Goal: Information Seeking & Learning: Learn about a topic

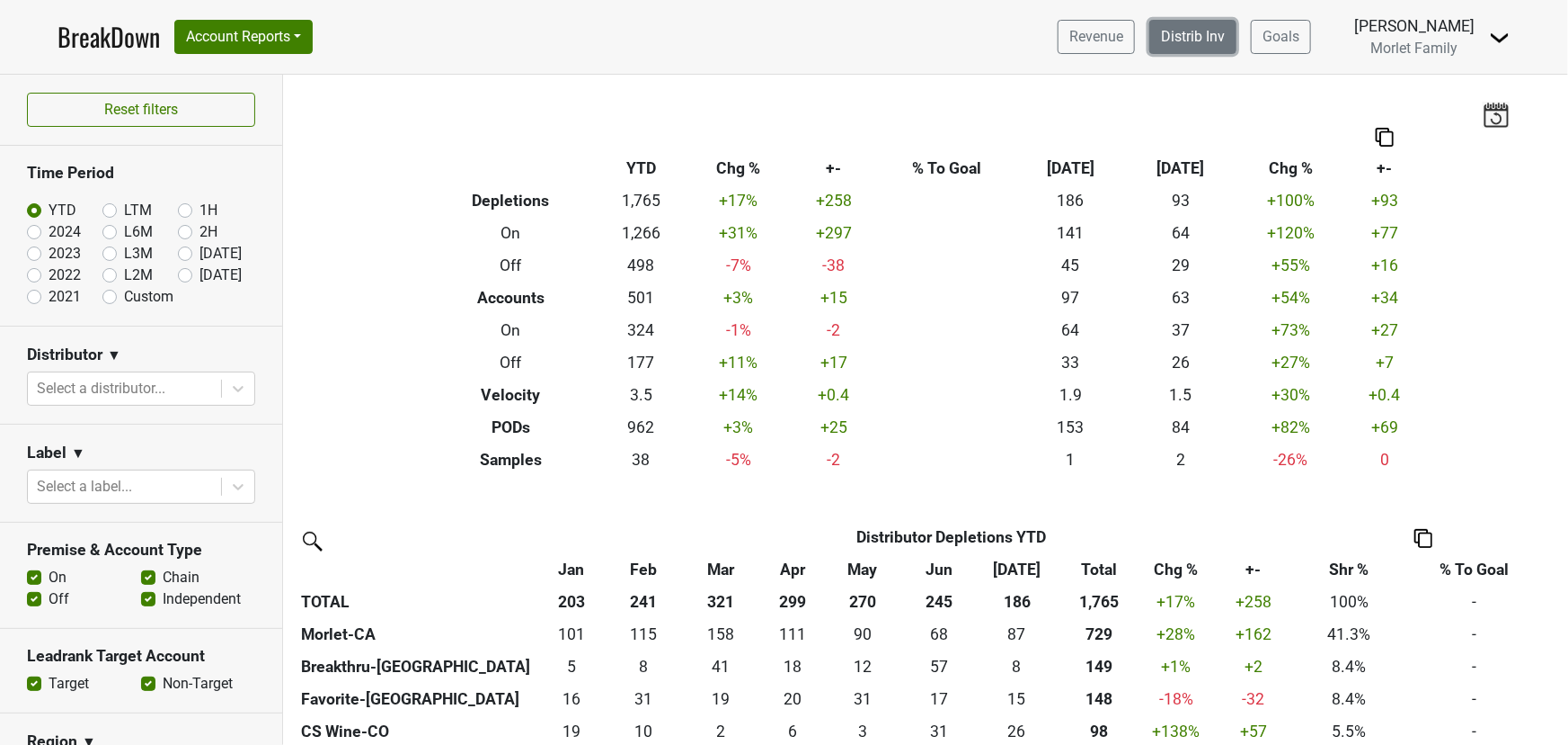
click at [1195, 33] on link "Distrib Inv" at bounding box center [1193, 38] width 88 height 35
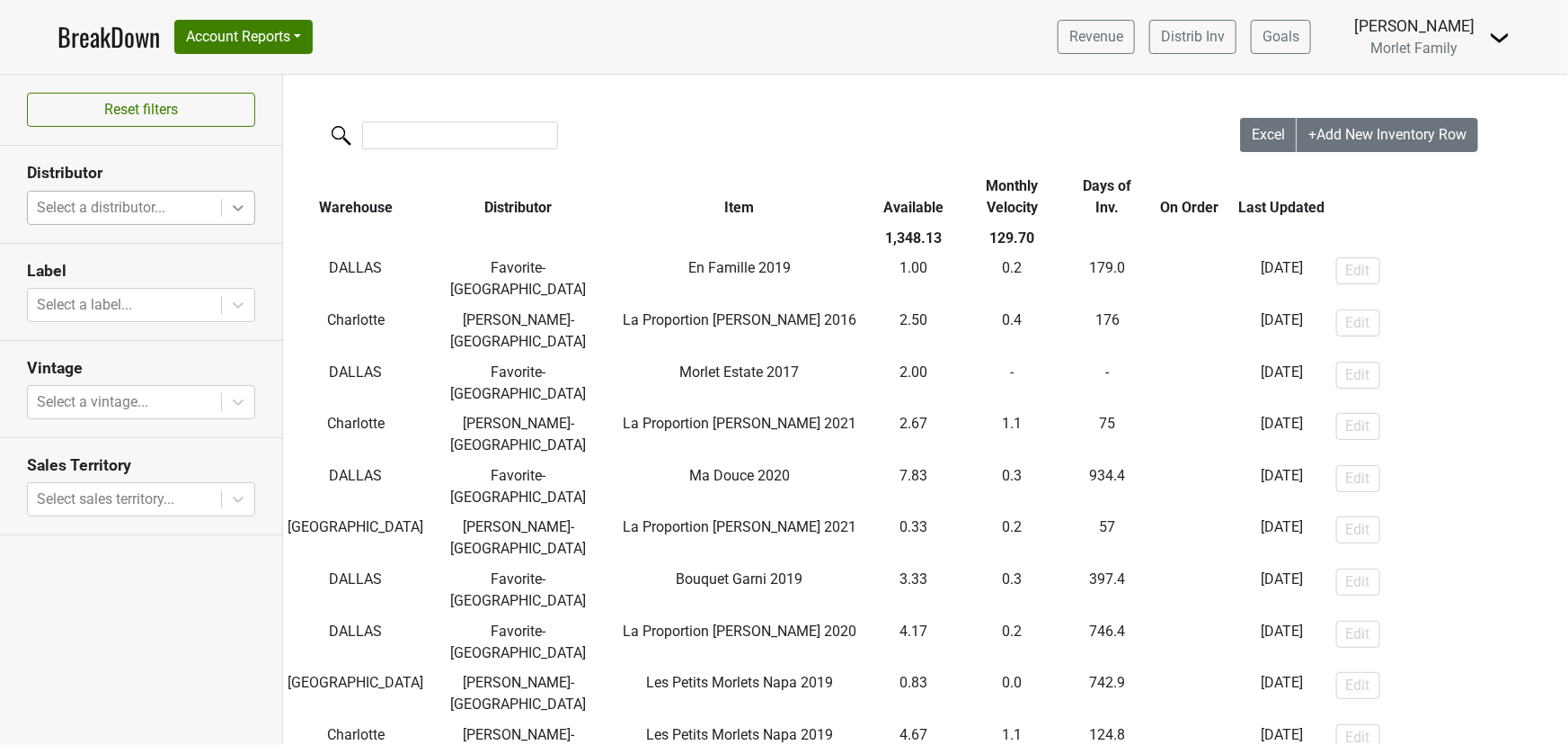
click at [233, 202] on icon at bounding box center [238, 207] width 18 height 18
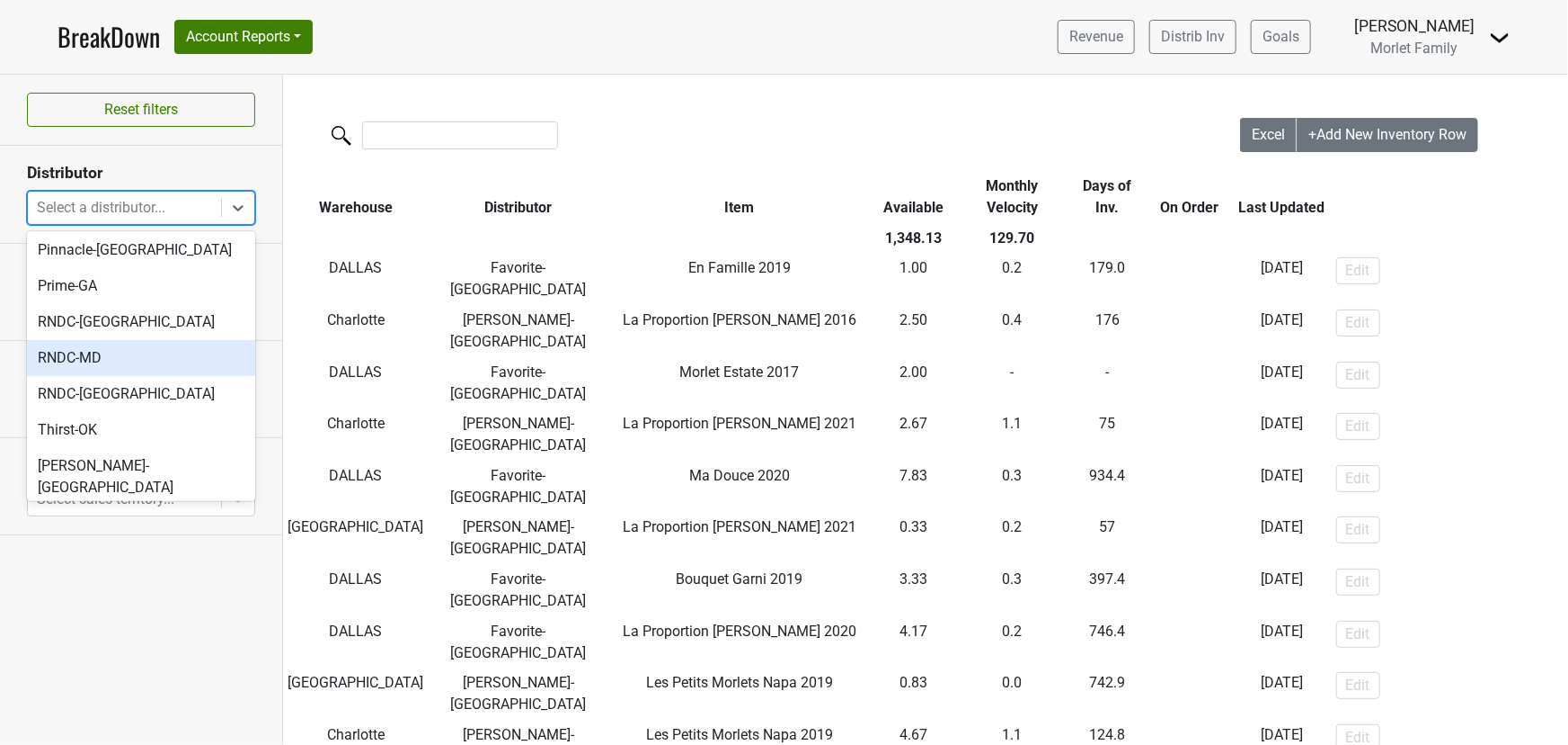
scroll to position [168, 0]
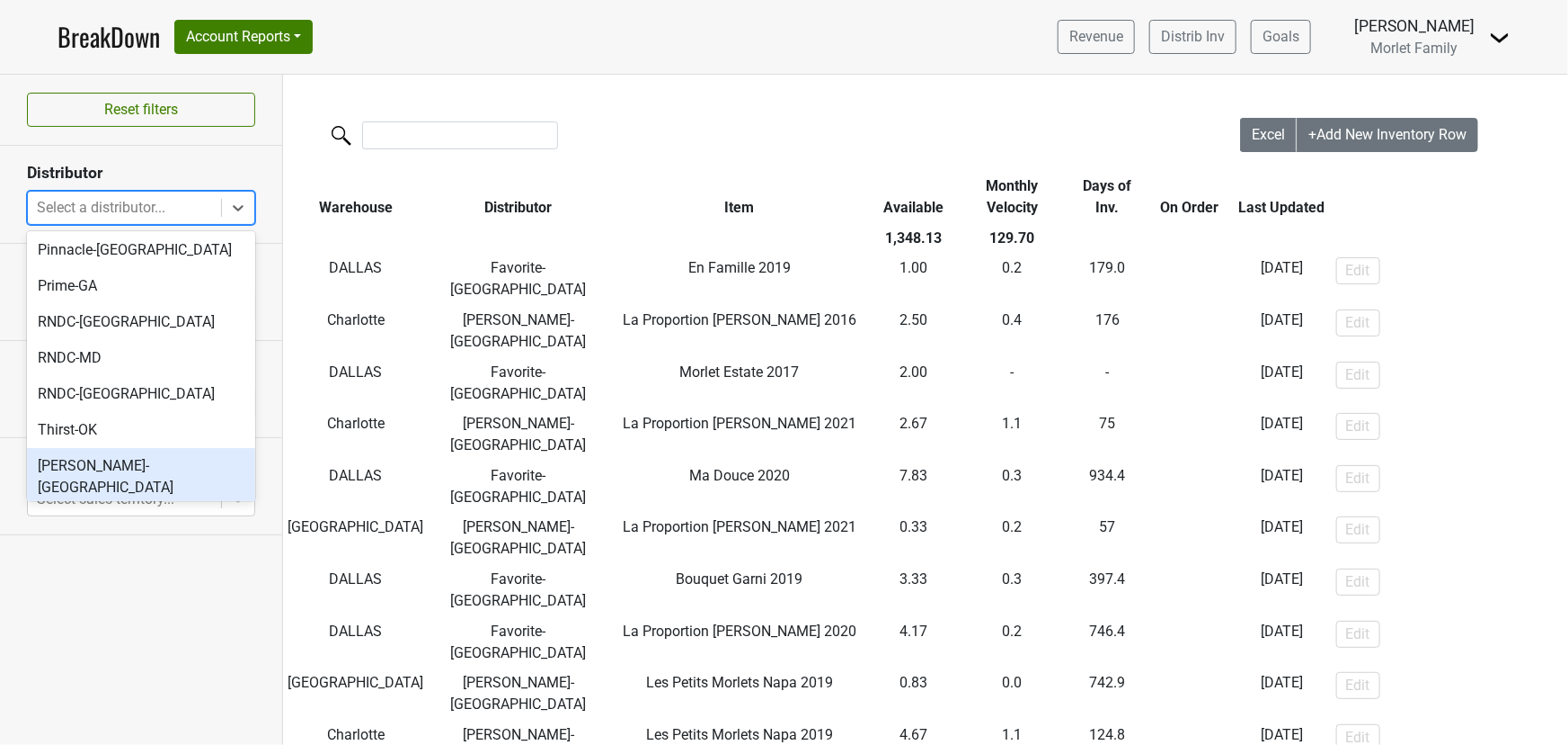
click at [142, 448] on div "Tryon-NC" at bounding box center [140, 476] width 228 height 58
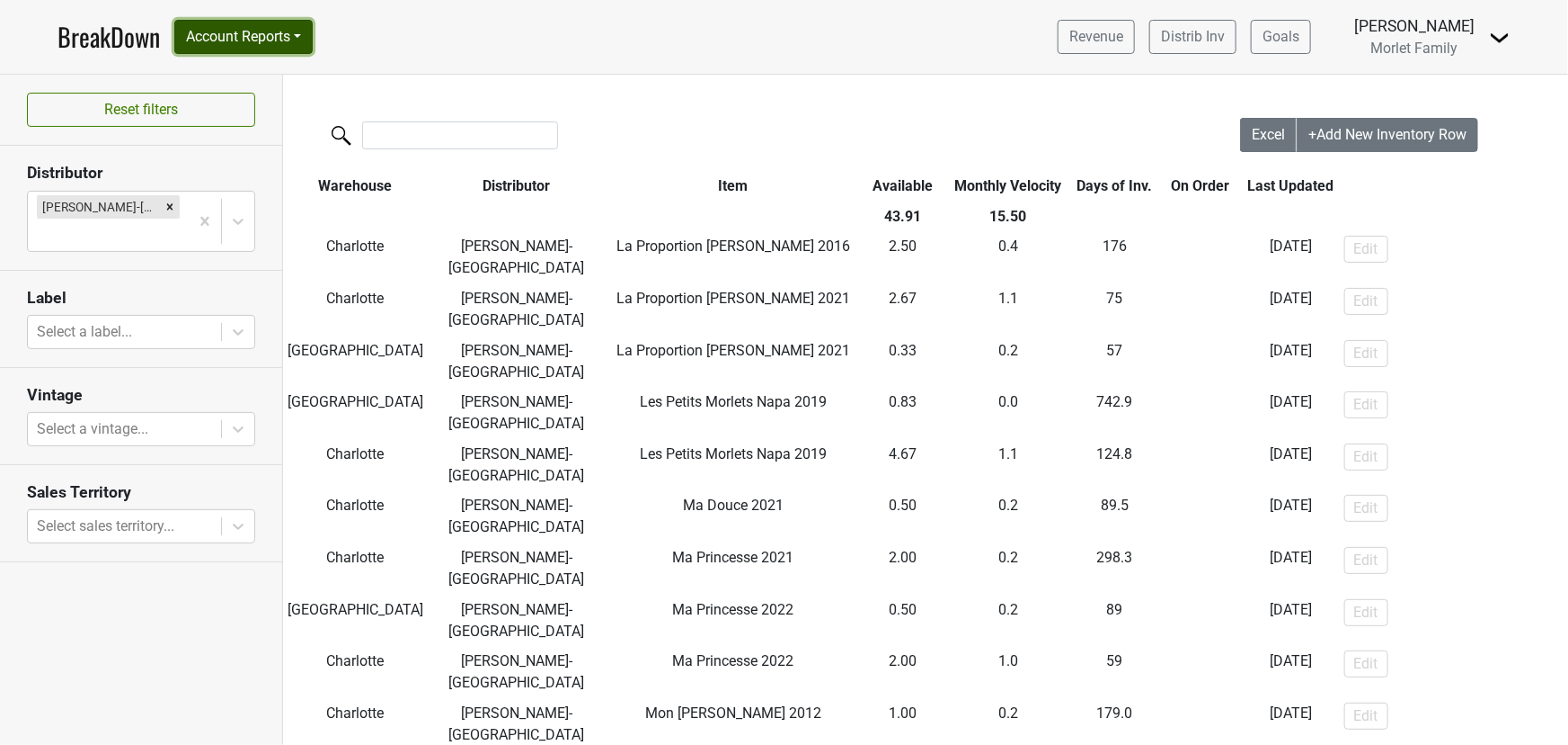
click at [228, 39] on button "Account Reports" at bounding box center [243, 38] width 139 height 35
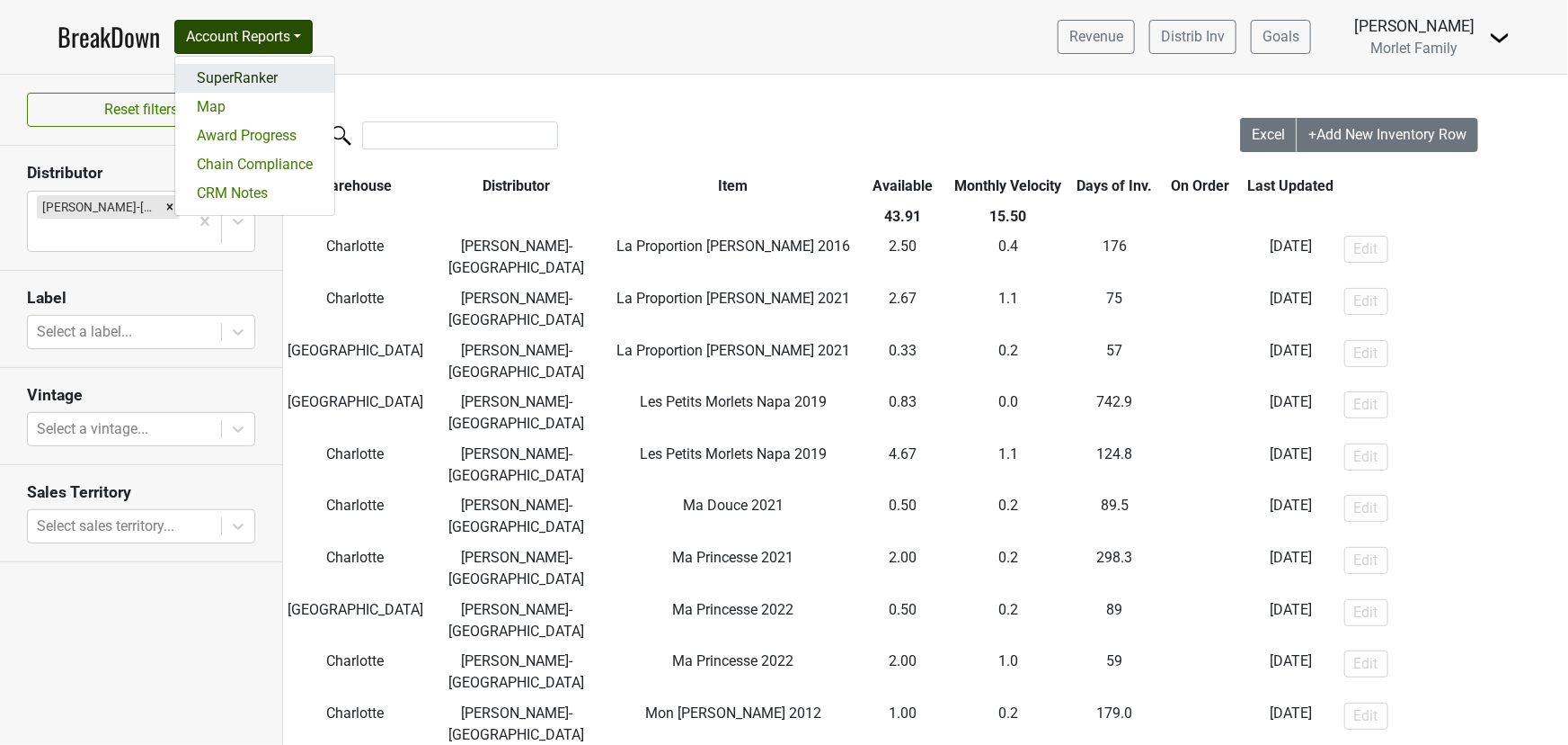
click at [245, 75] on link "SuperRanker" at bounding box center [254, 78] width 159 height 29
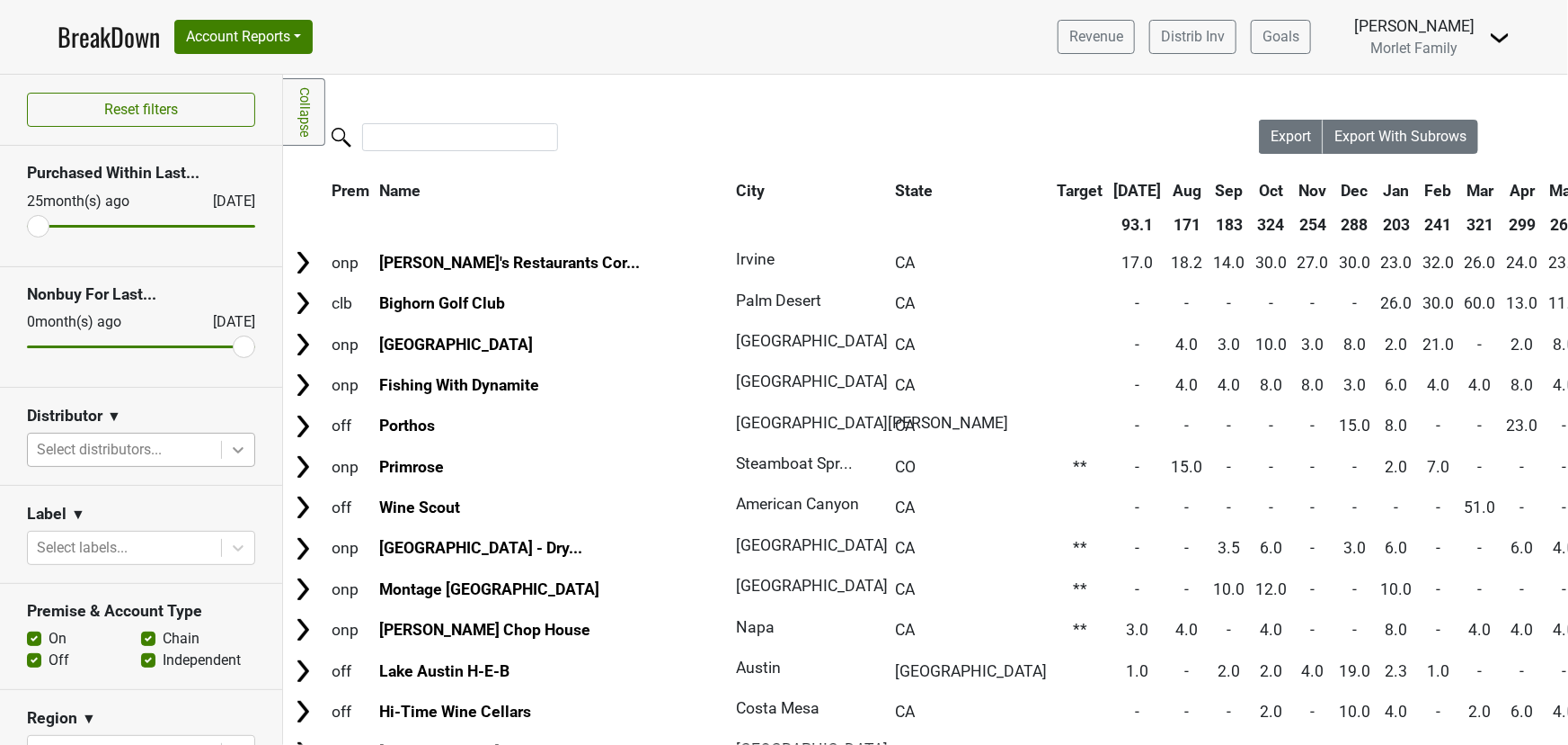
click at [229, 450] on icon at bounding box center [238, 450] width 18 height 18
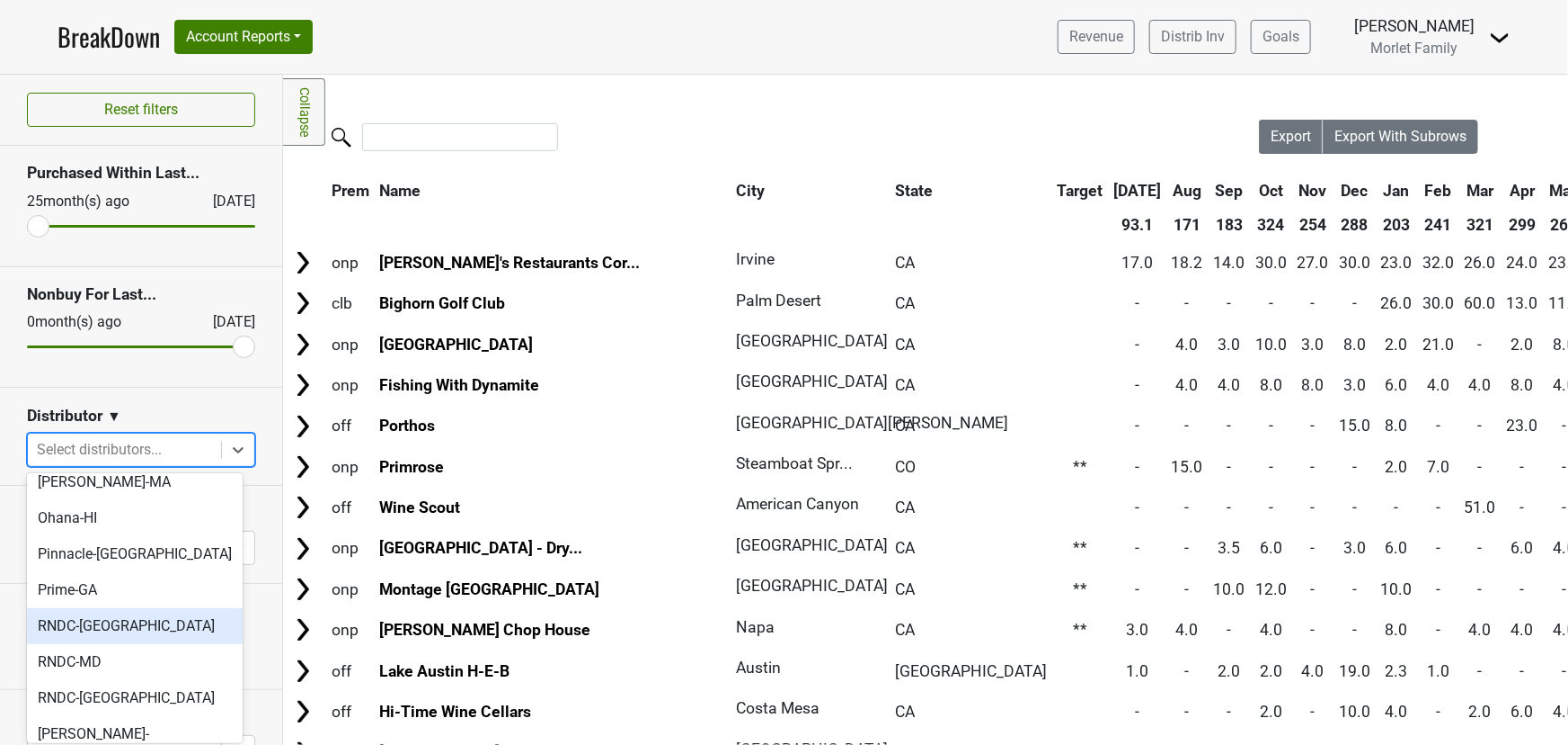
scroll to position [636, 0]
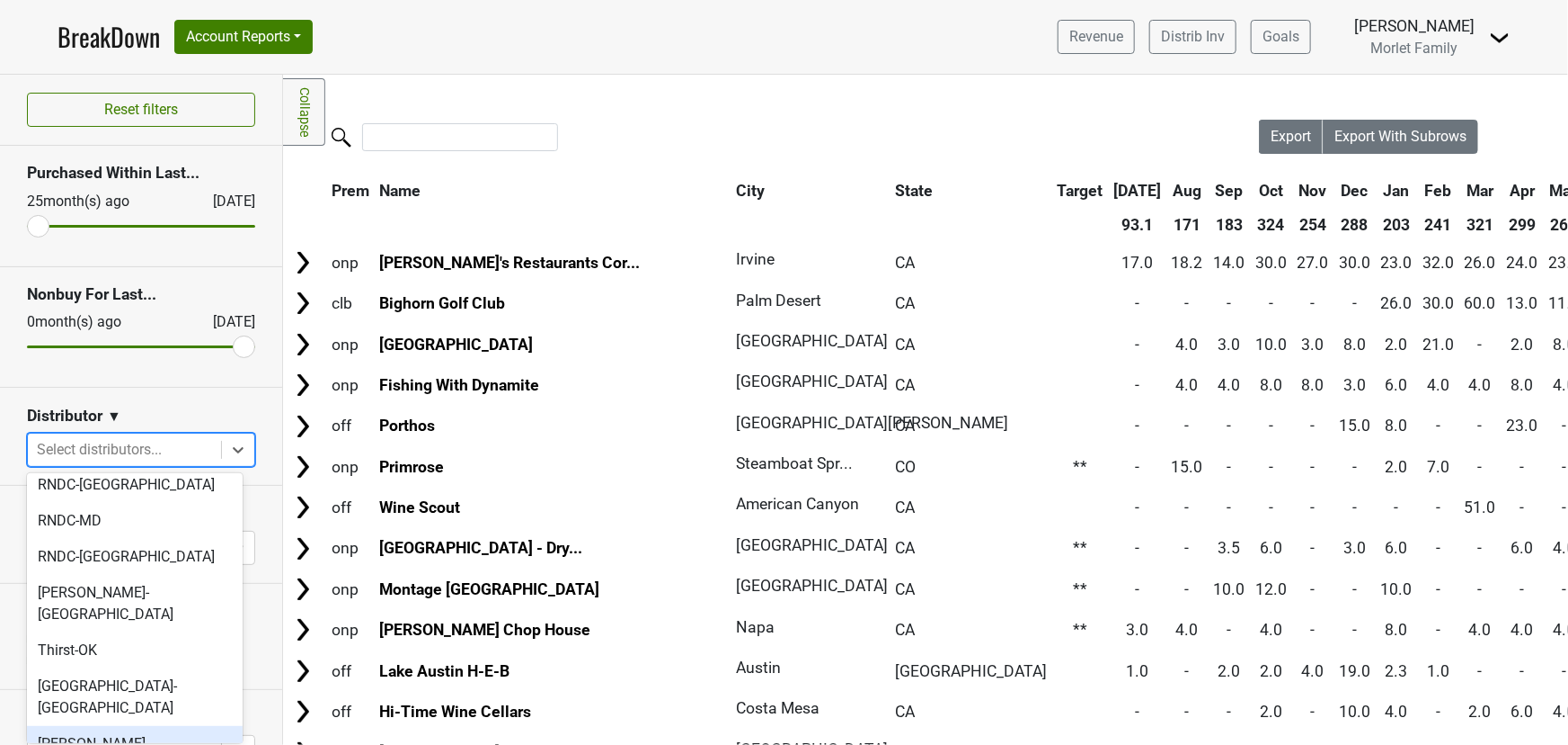
click at [137, 726] on div "Tryon-NC" at bounding box center [135, 755] width 215 height 58
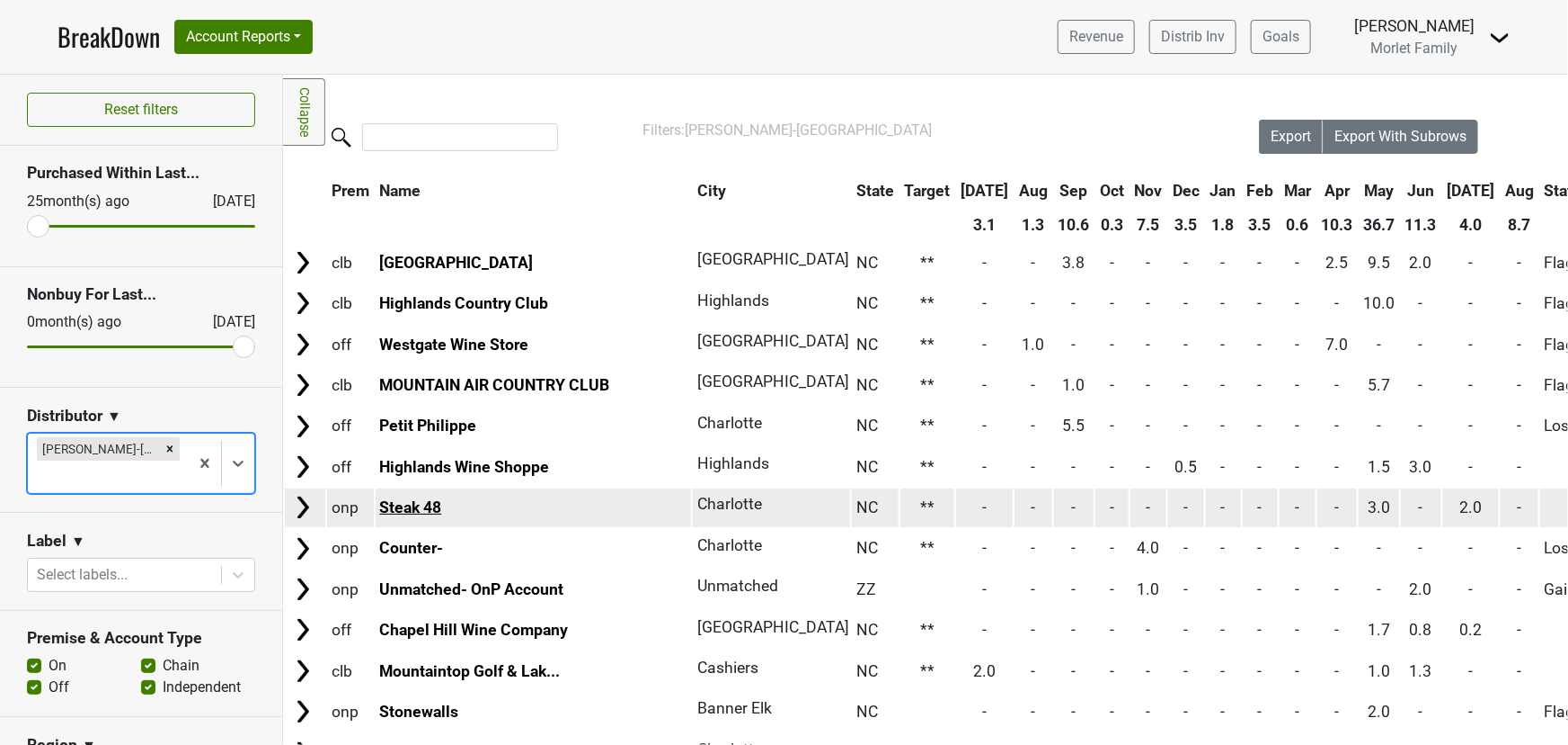
click at [416, 501] on link "Steak 48" at bounding box center [410, 507] width 62 height 18
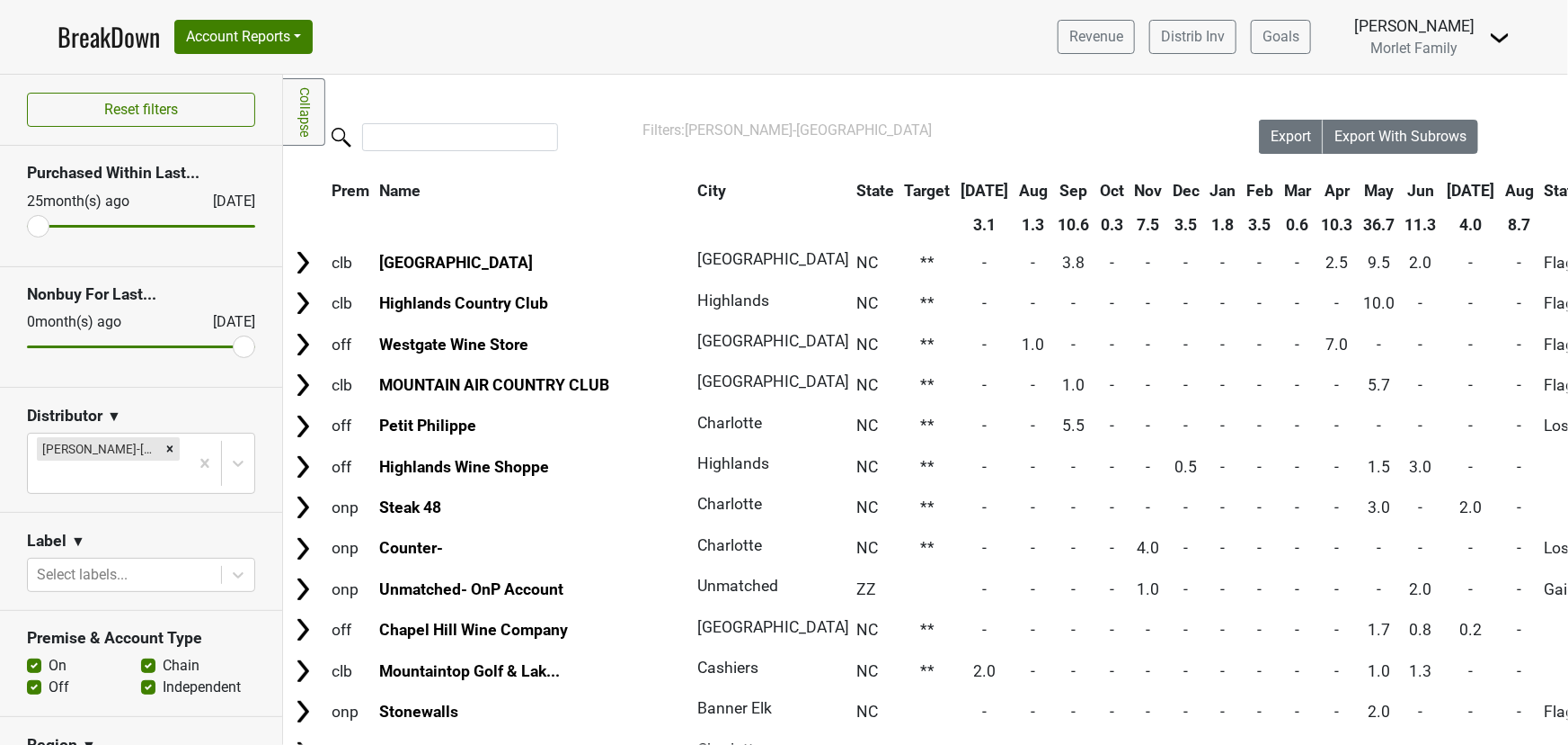
click at [693, 189] on th "City" at bounding box center [767, 191] width 148 height 33
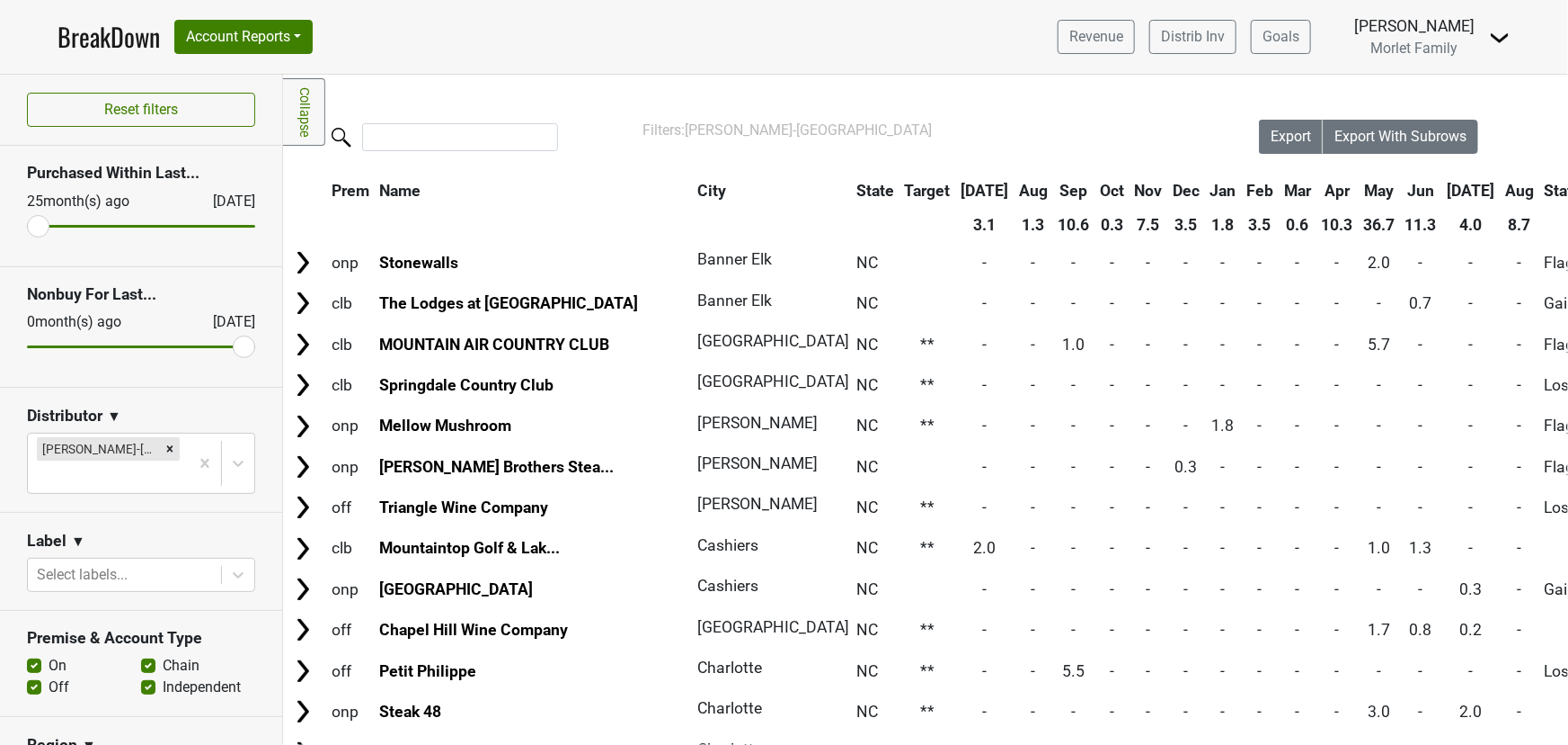
click at [693, 189] on th "City" at bounding box center [767, 191] width 148 height 33
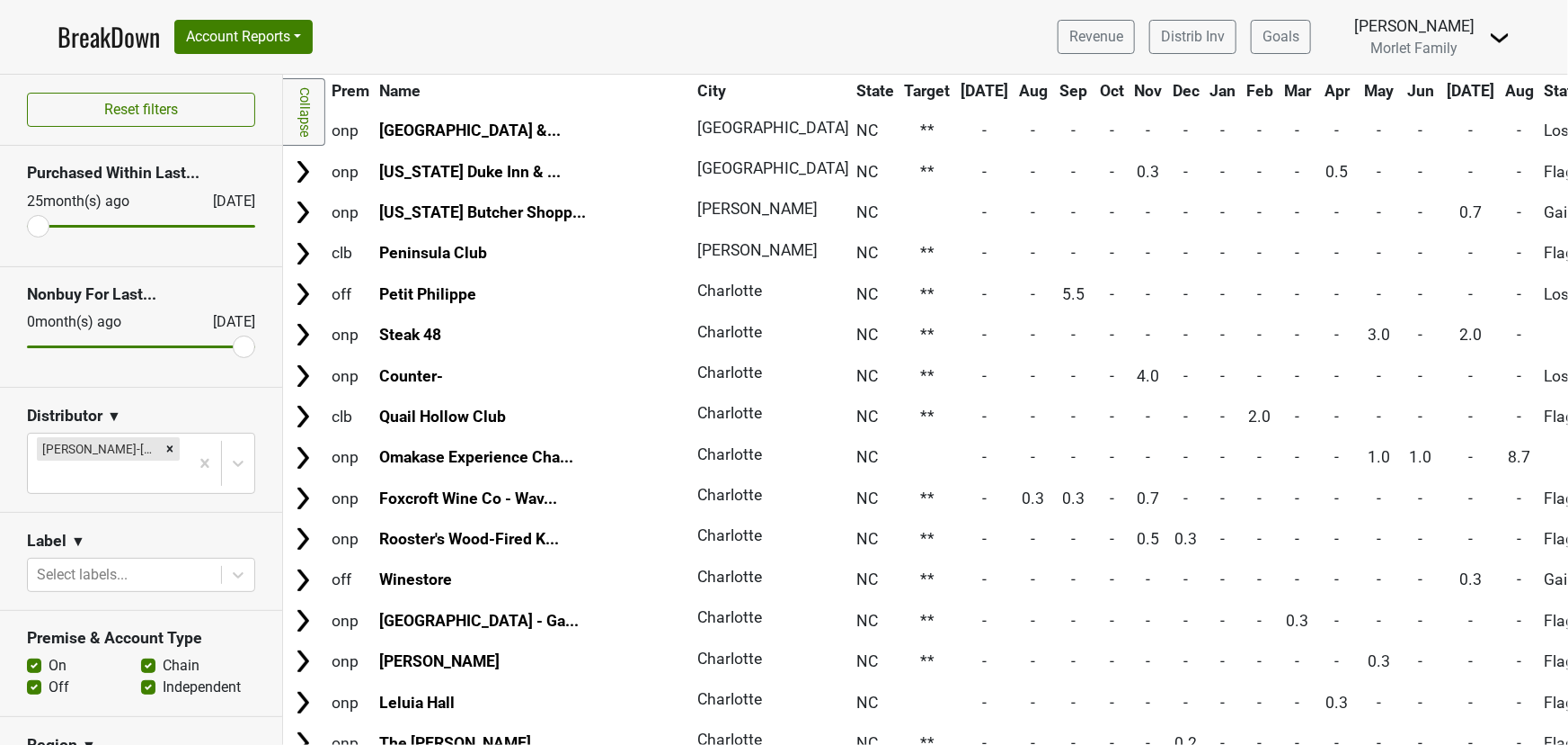
scroll to position [1307, 0]
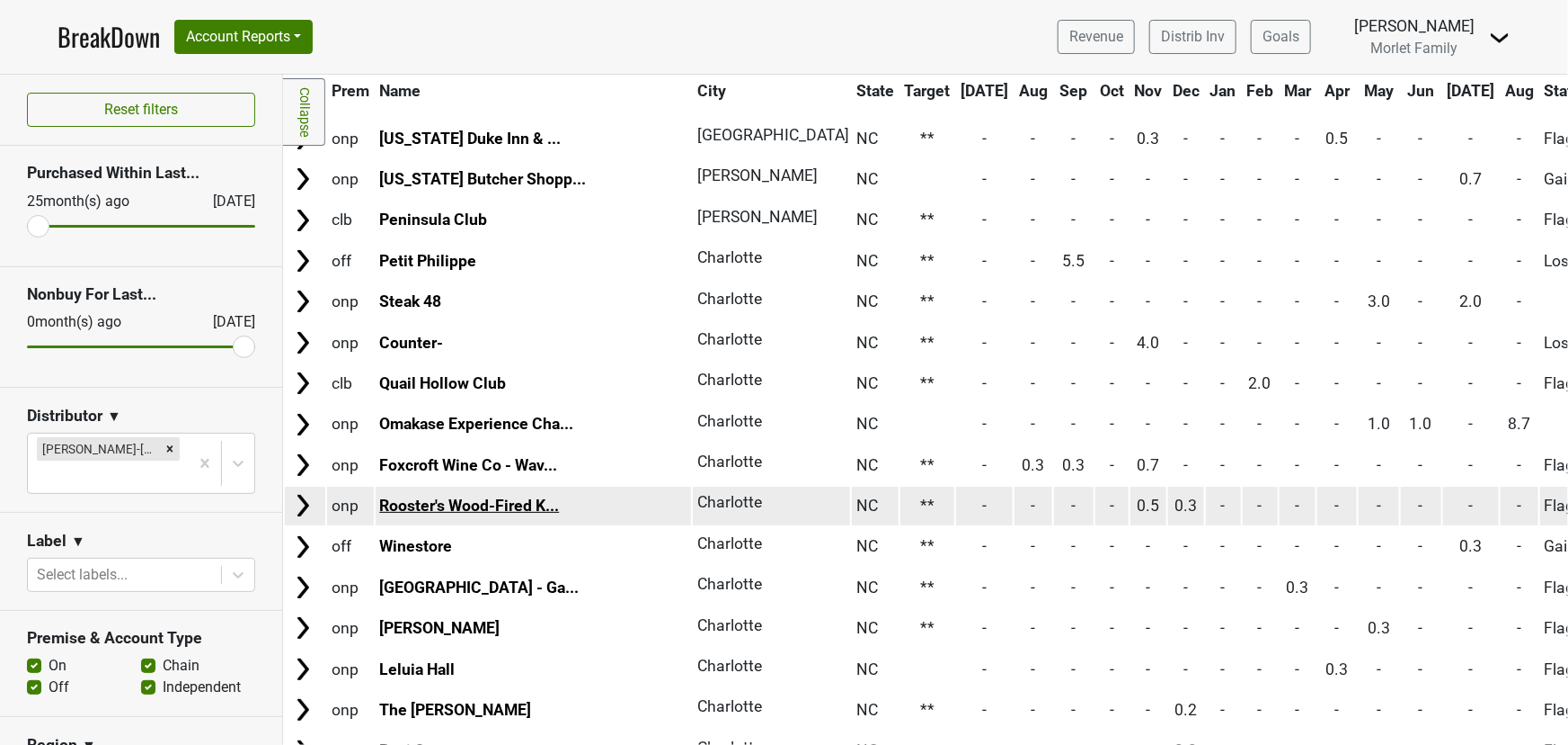
click at [504, 497] on link "Rooster's Wood-Fired K..." at bounding box center [468, 505] width 180 height 18
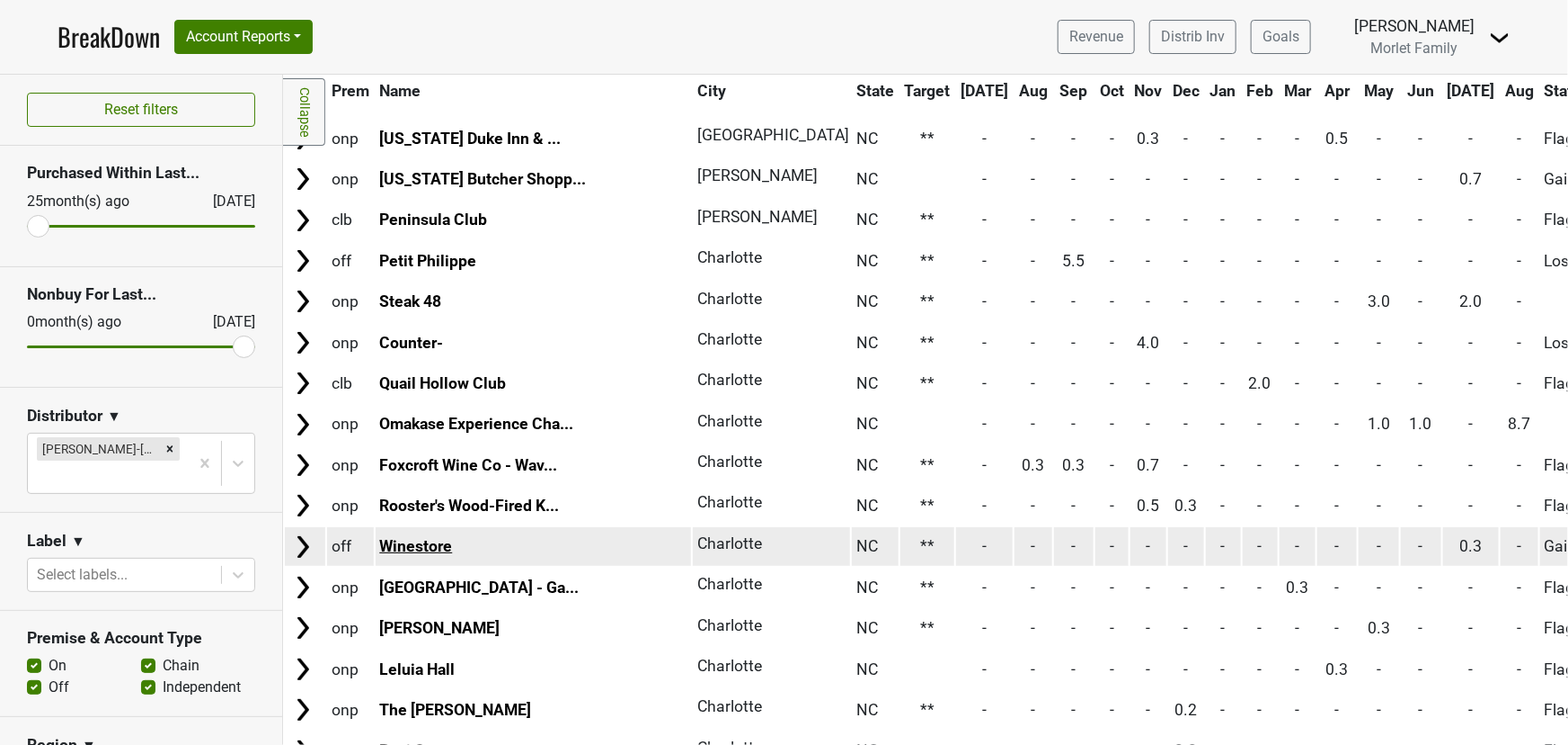
click at [428, 537] on link "Winestore" at bounding box center [416, 546] width 73 height 18
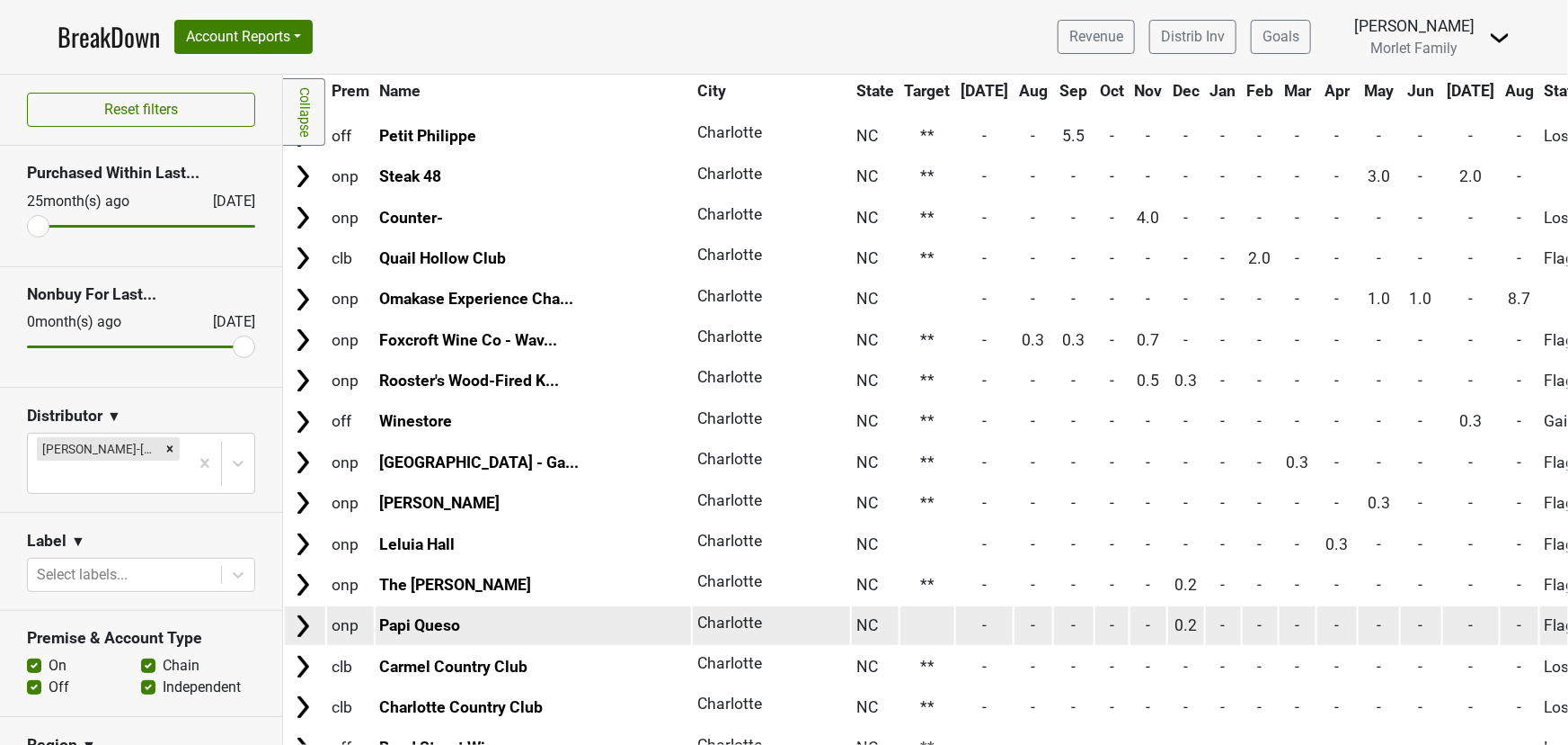
scroll to position [1472, 0]
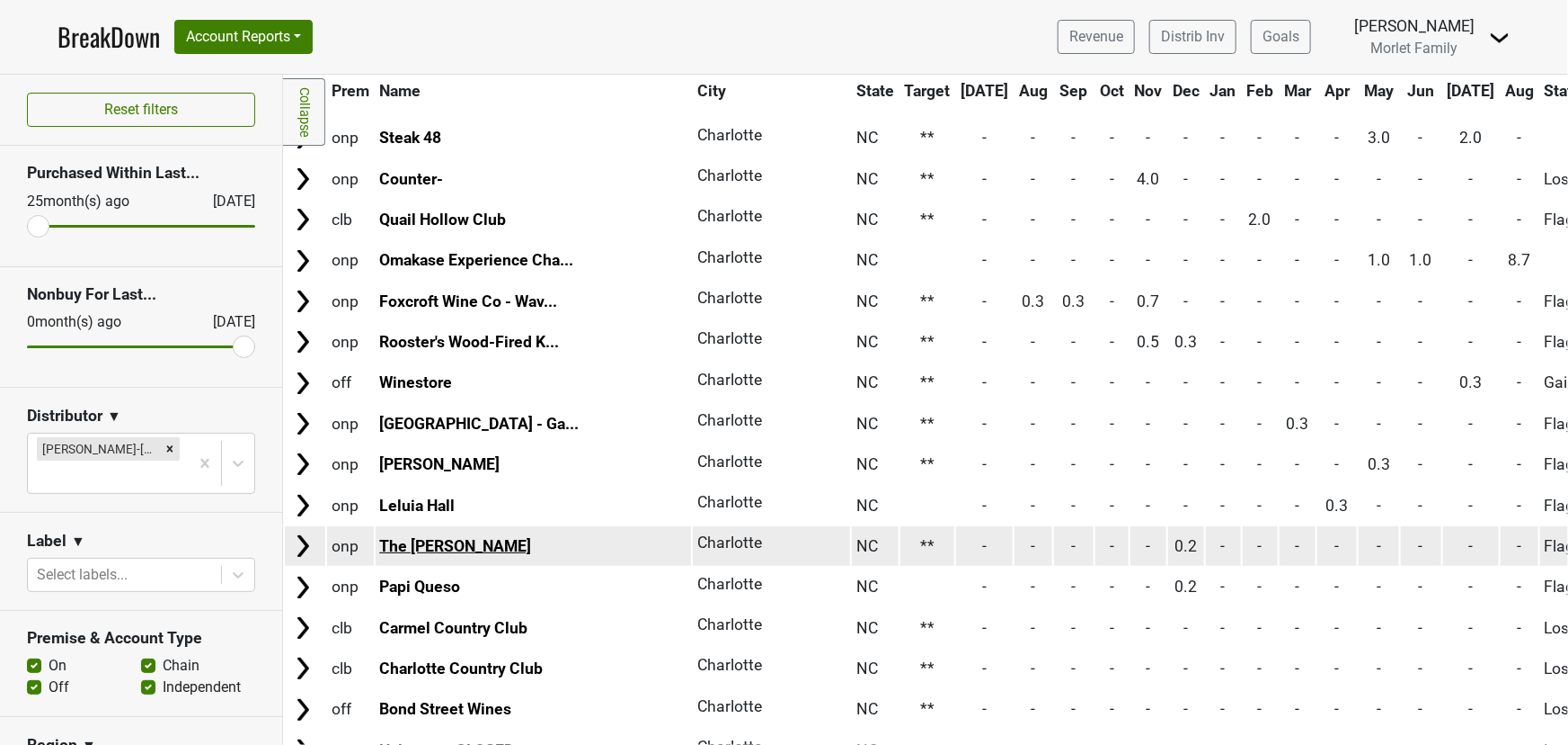
click at [448, 537] on link "The Jimmy" at bounding box center [455, 546] width 152 height 18
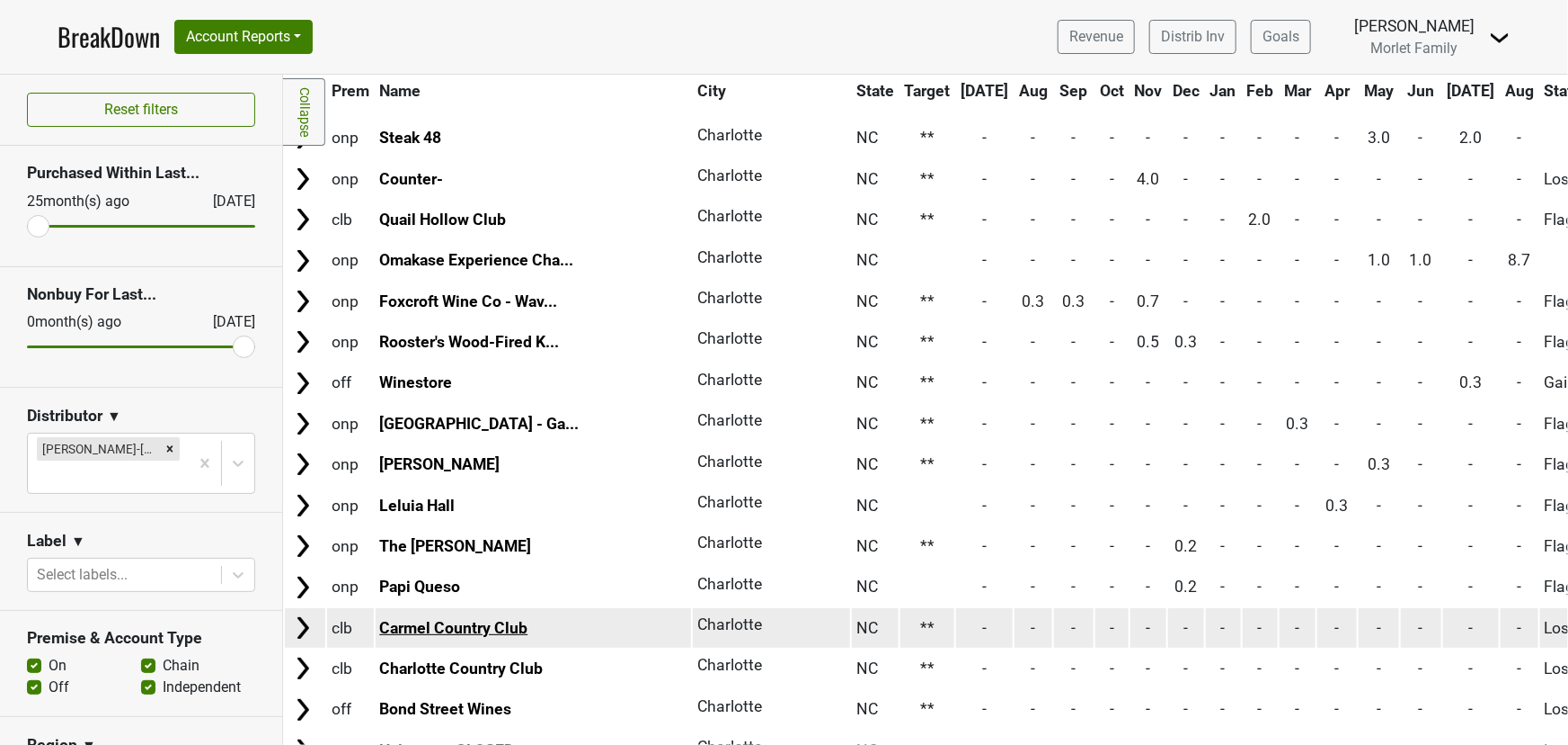
scroll to position [1554, 0]
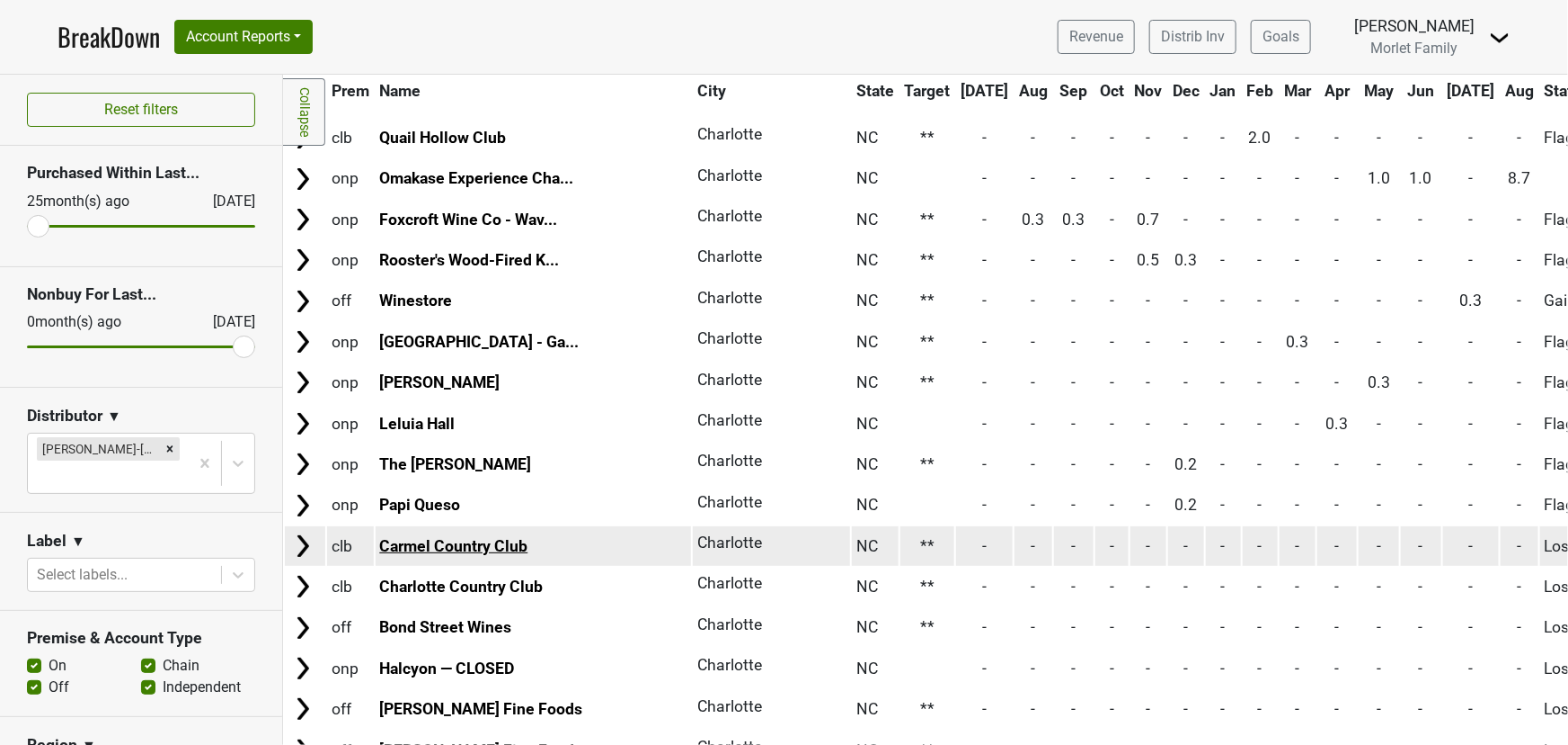
click at [444, 537] on link "Carmel Country Club" at bounding box center [453, 546] width 148 height 18
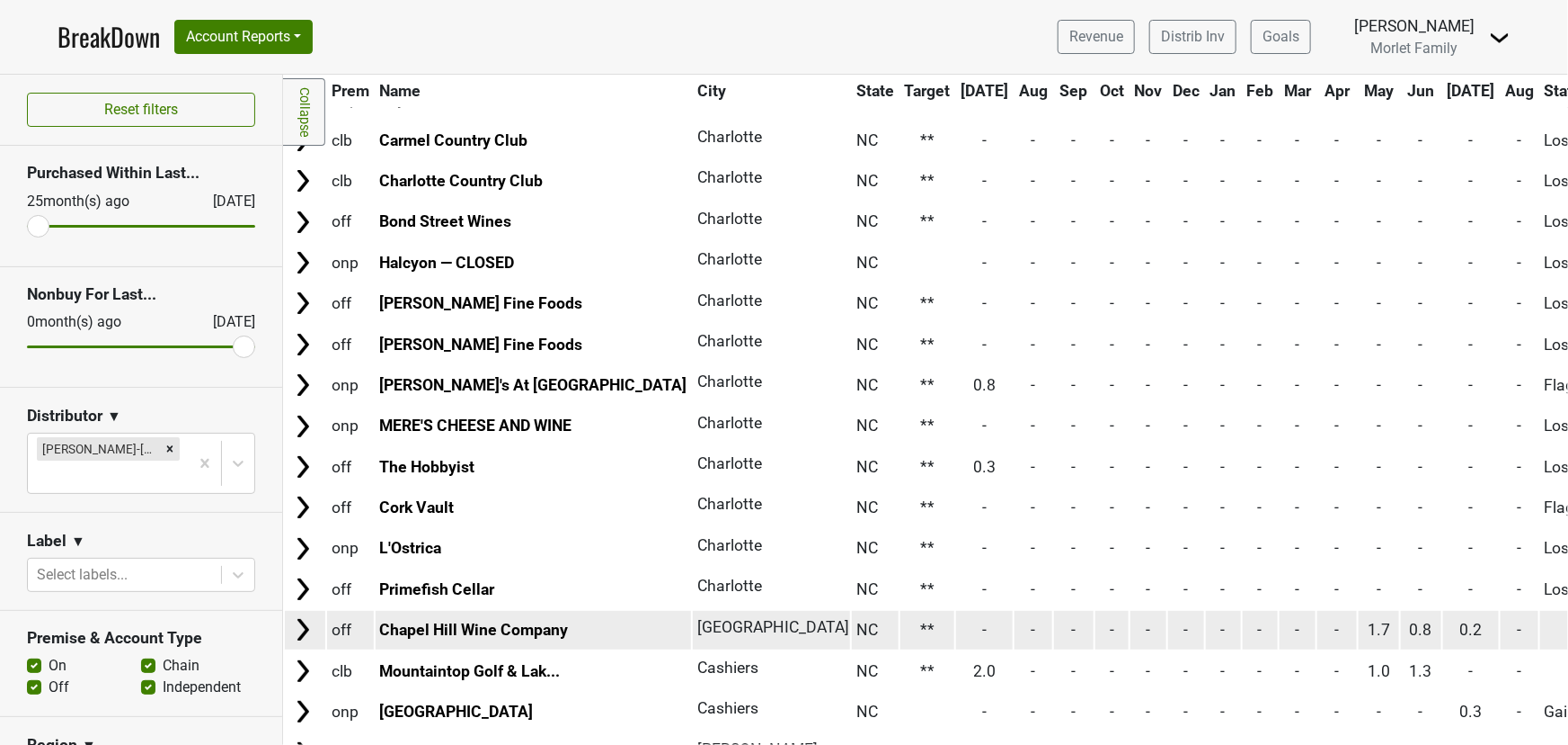
scroll to position [1962, 0]
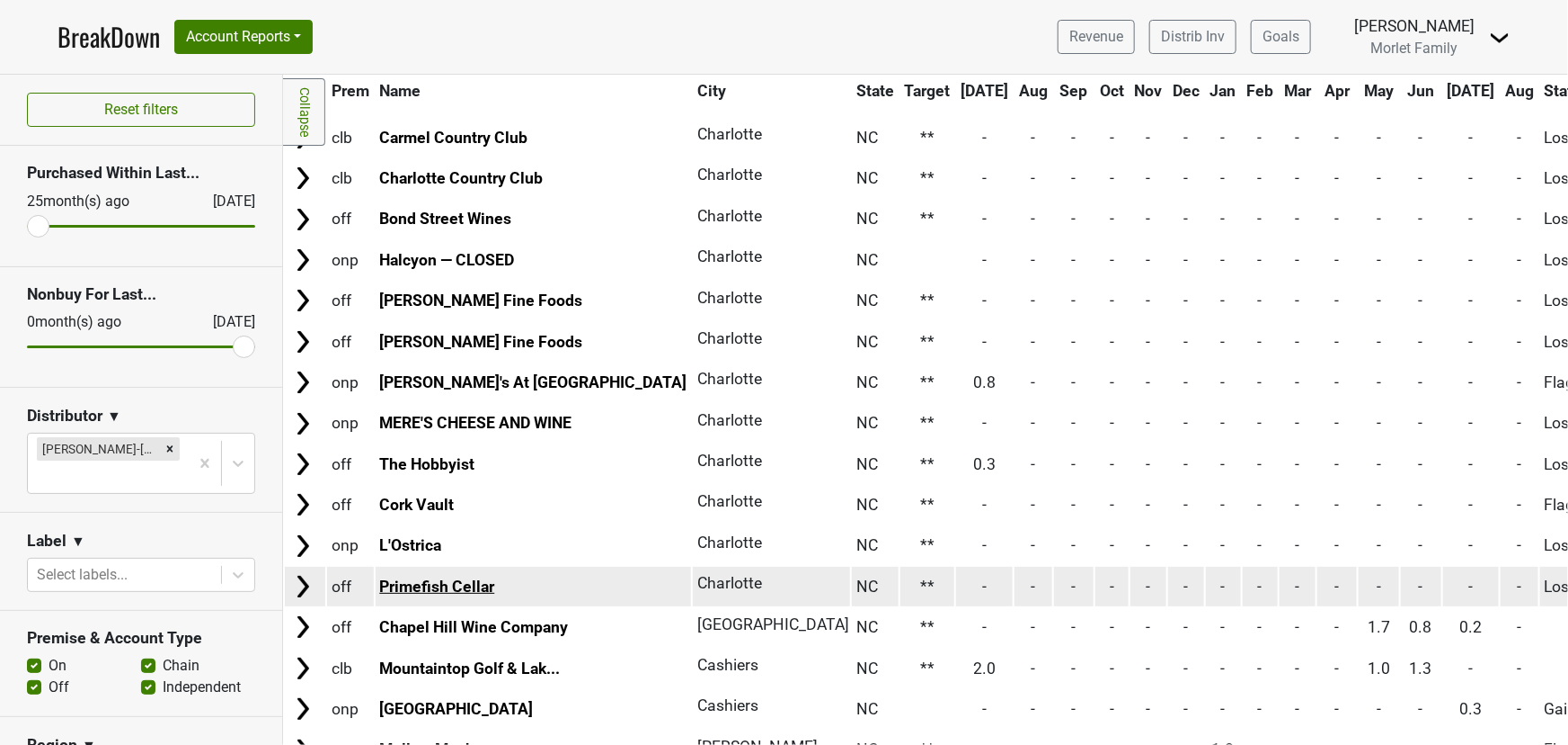
click at [431, 578] on link "Primefish Cellar" at bounding box center [437, 586] width 115 height 18
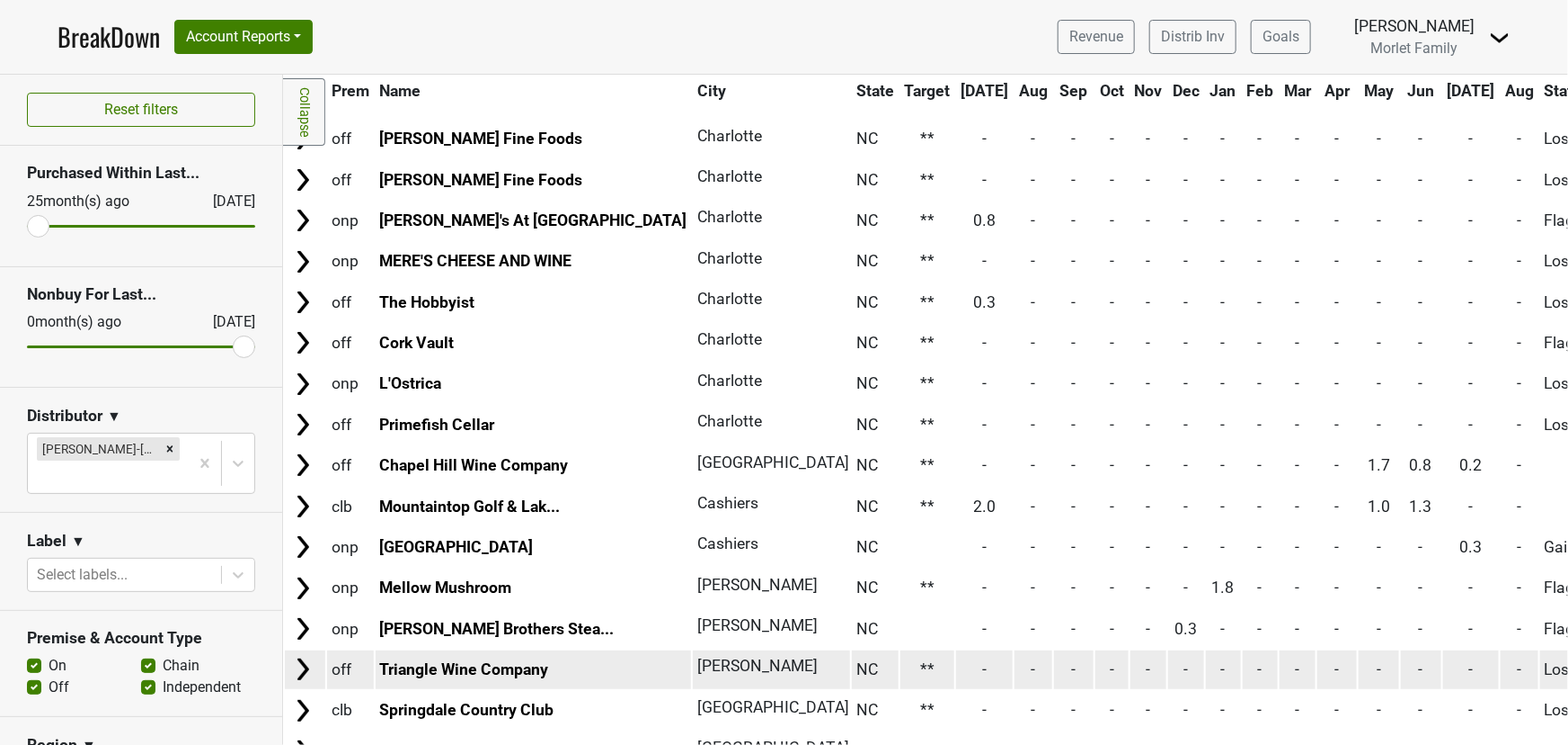
scroll to position [2125, 0]
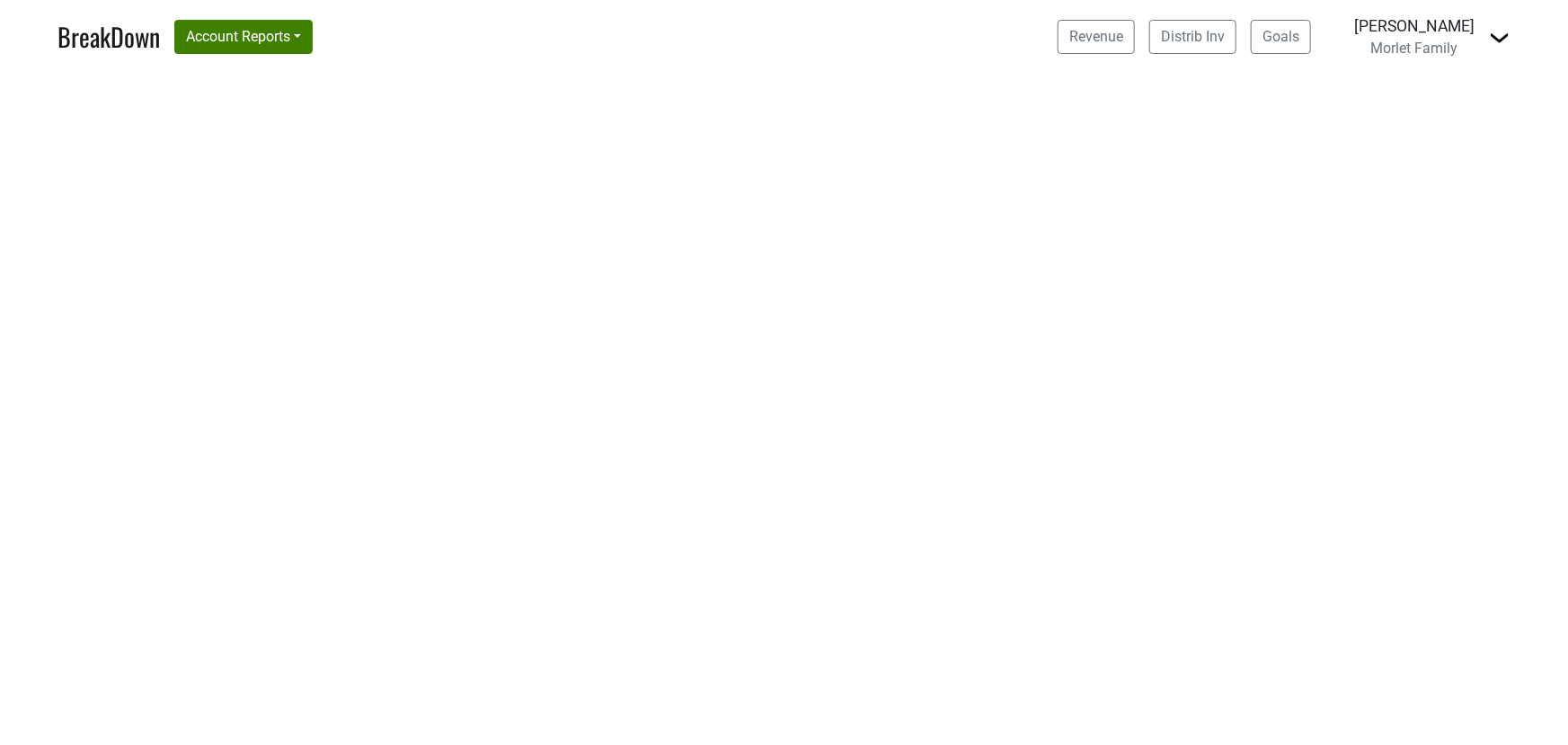
select select "CA"
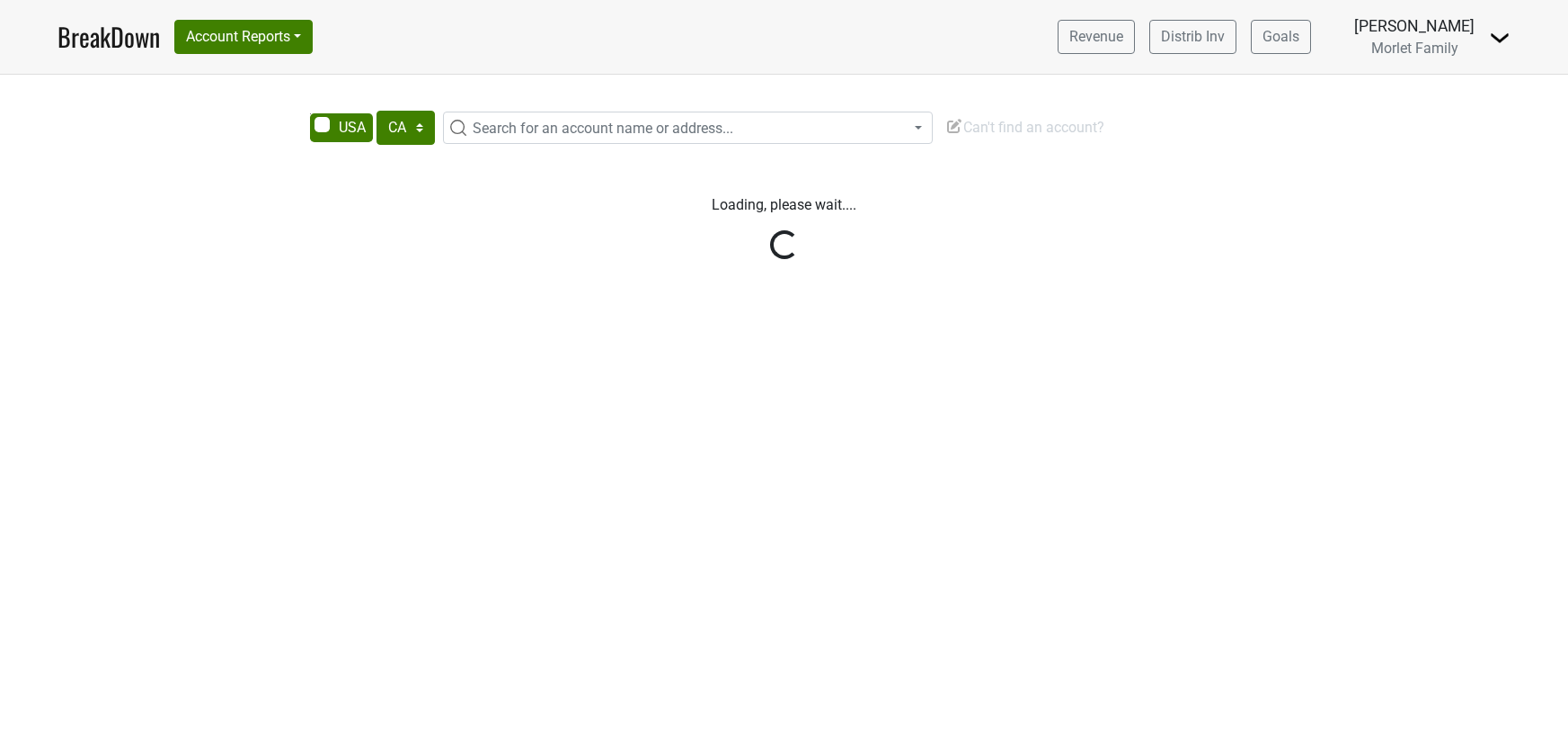
select select "CA"
